Goal: Task Accomplishment & Management: Manage account settings

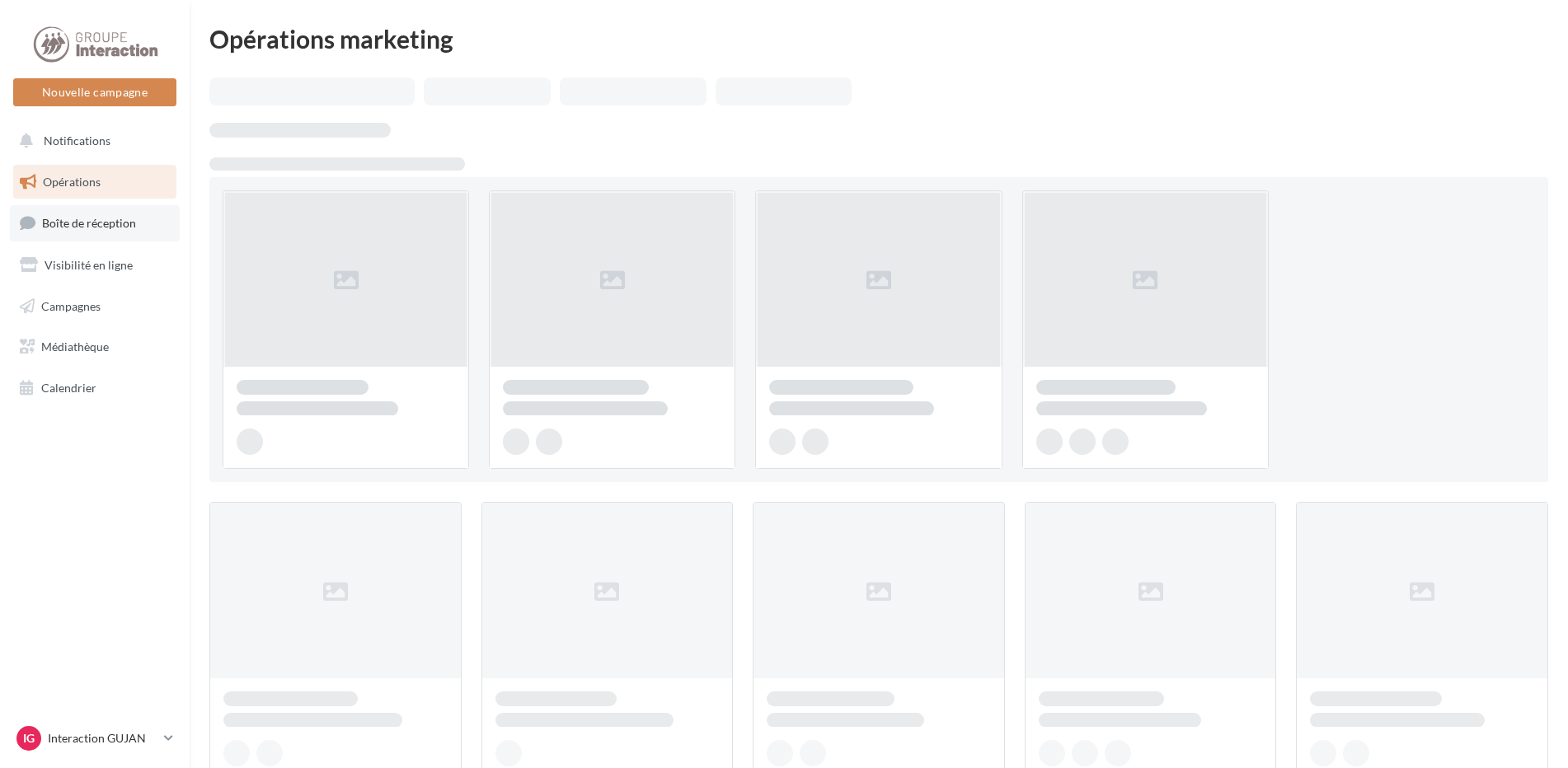
click at [132, 238] on link "Boîte de réception" at bounding box center [95, 223] width 170 height 35
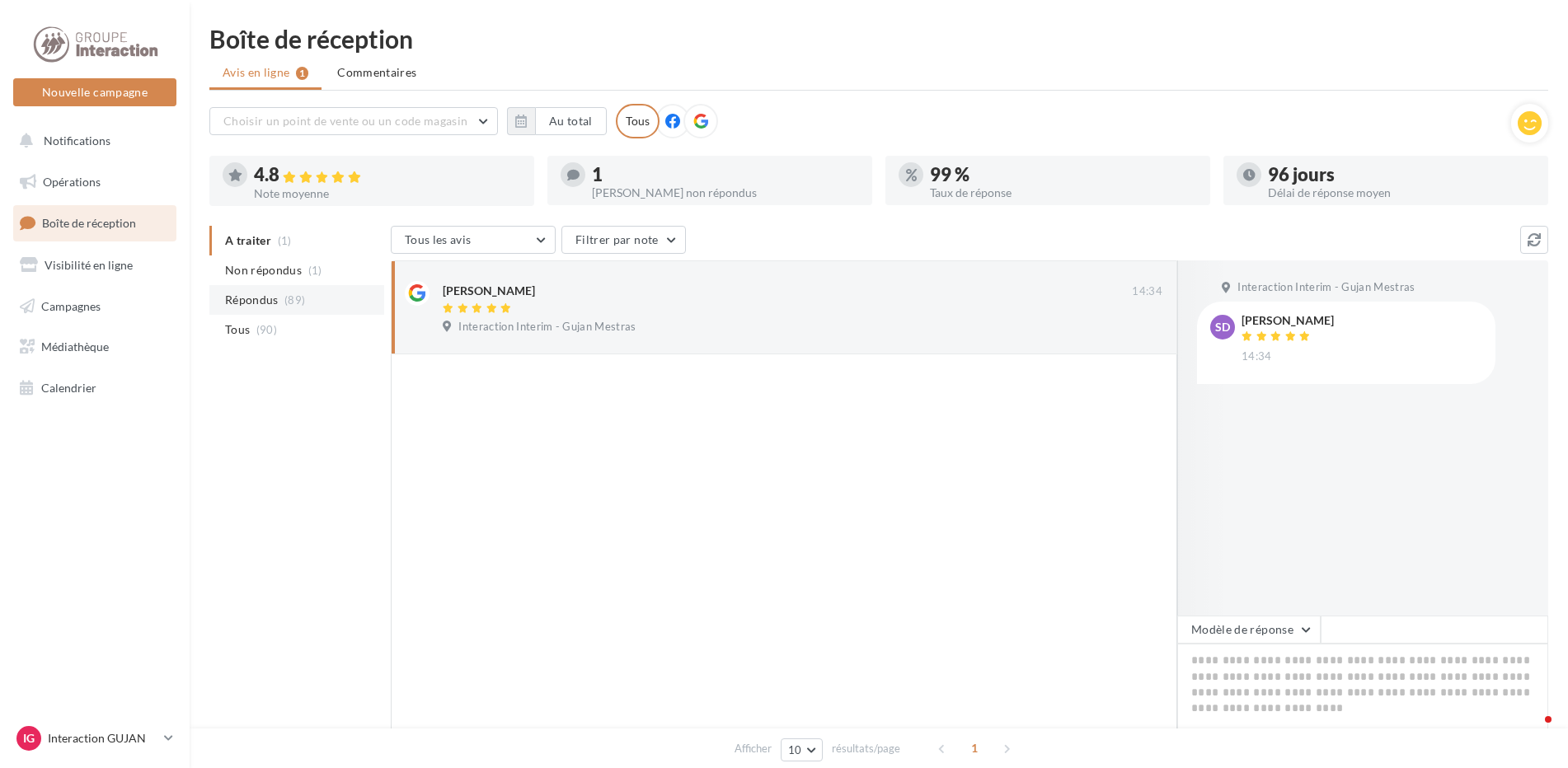
click at [297, 286] on li "Répondus (89)" at bounding box center [296, 300] width 175 height 30
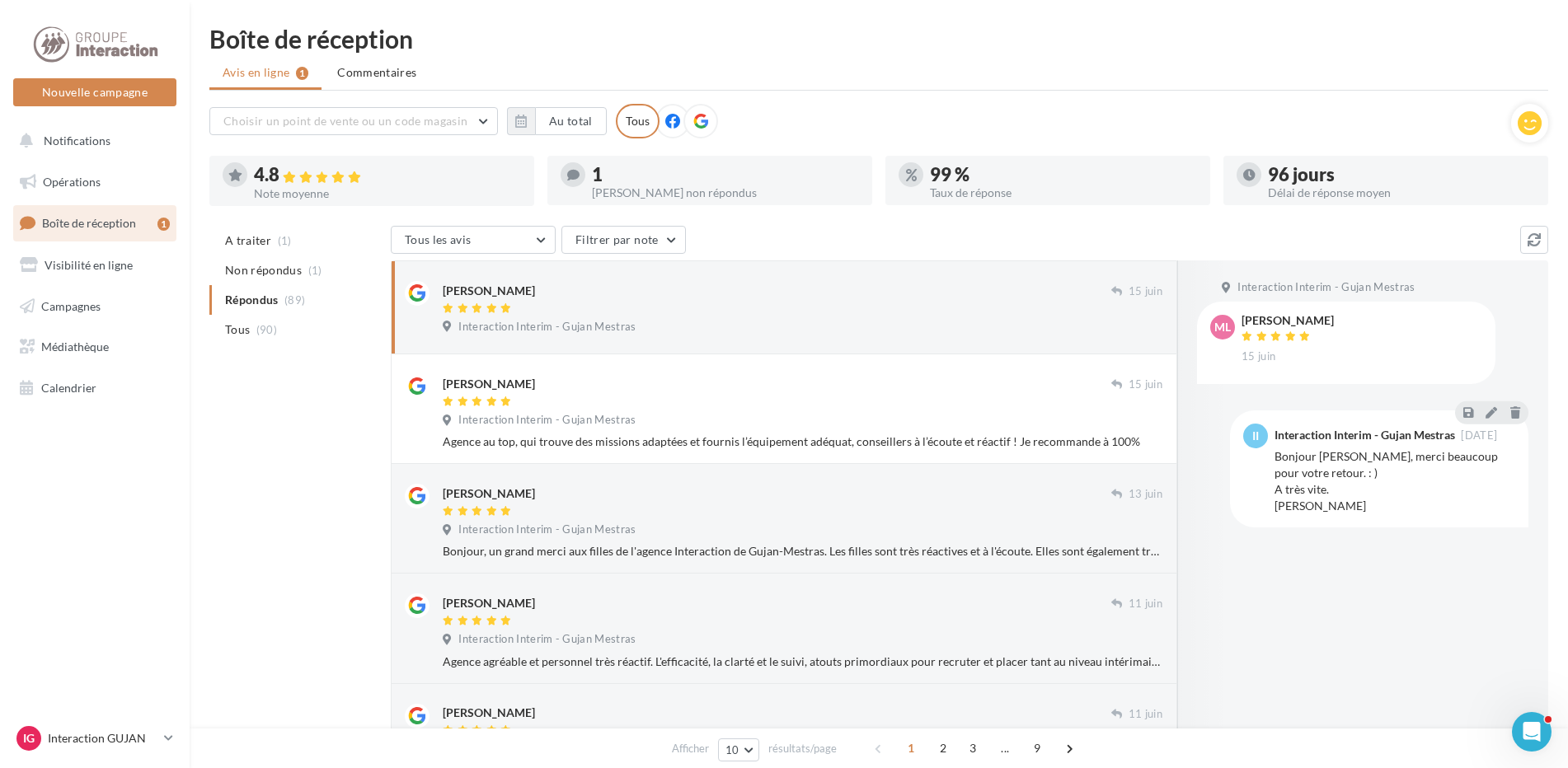
click at [278, 241] on span "(1)" at bounding box center [285, 240] width 14 height 13
